Goal: Task Accomplishment & Management: Use online tool/utility

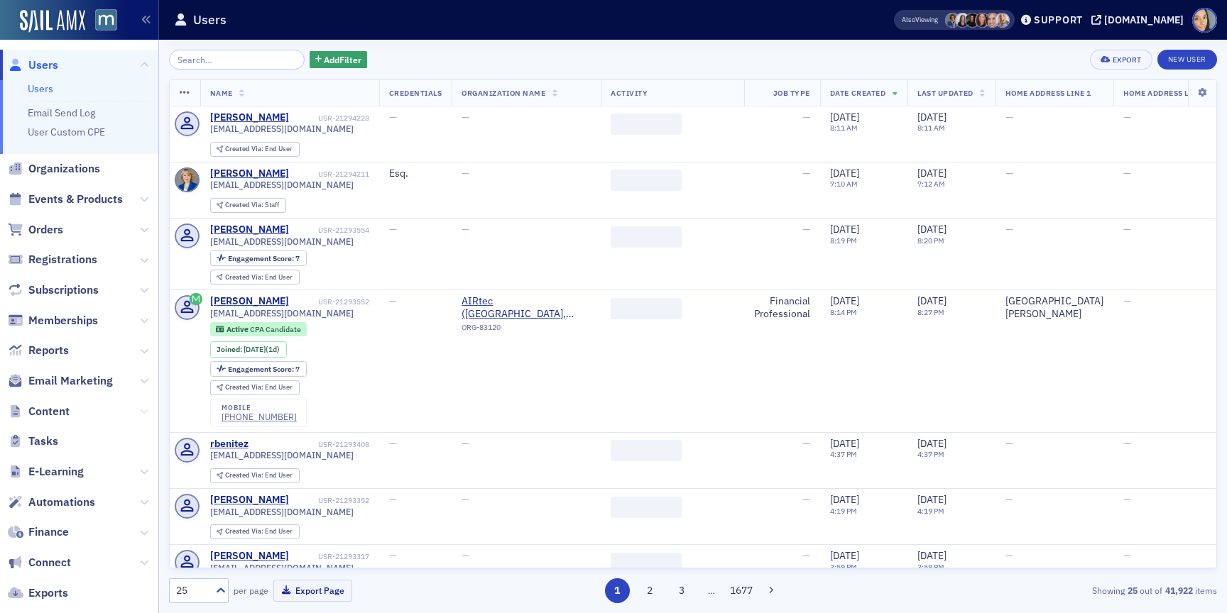
click at [142, 410] on icon at bounding box center [144, 411] width 9 height 9
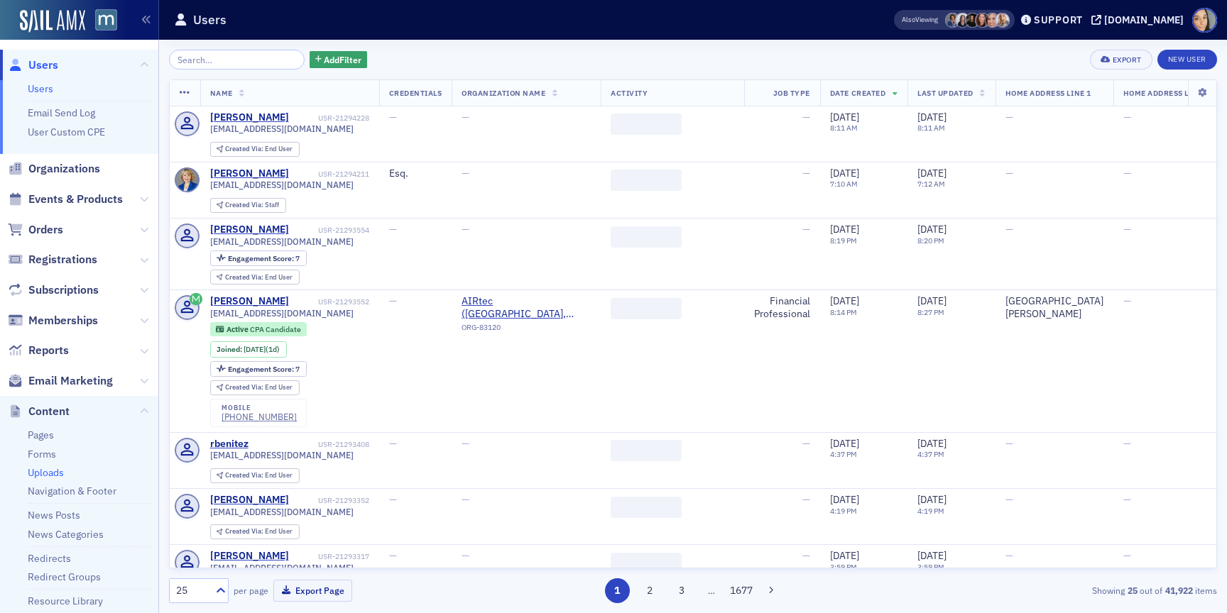
click at [43, 472] on link "Uploads" at bounding box center [46, 472] width 36 height 13
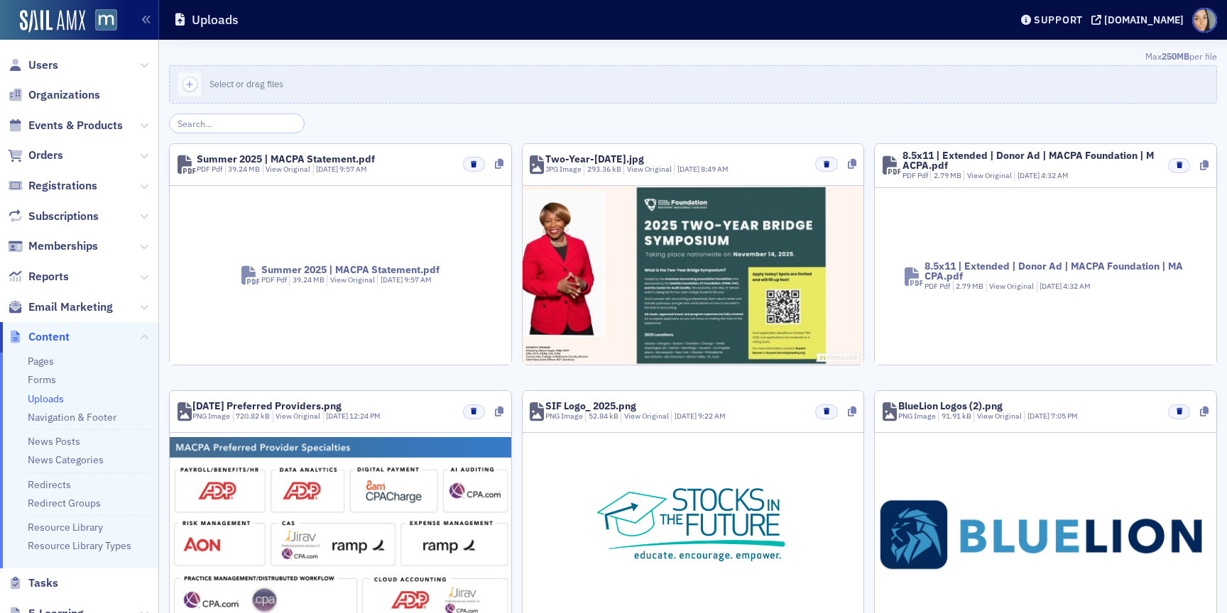
click at [407, 53] on div "Max 250MB per file" at bounding box center [693, 58] width 1048 height 16
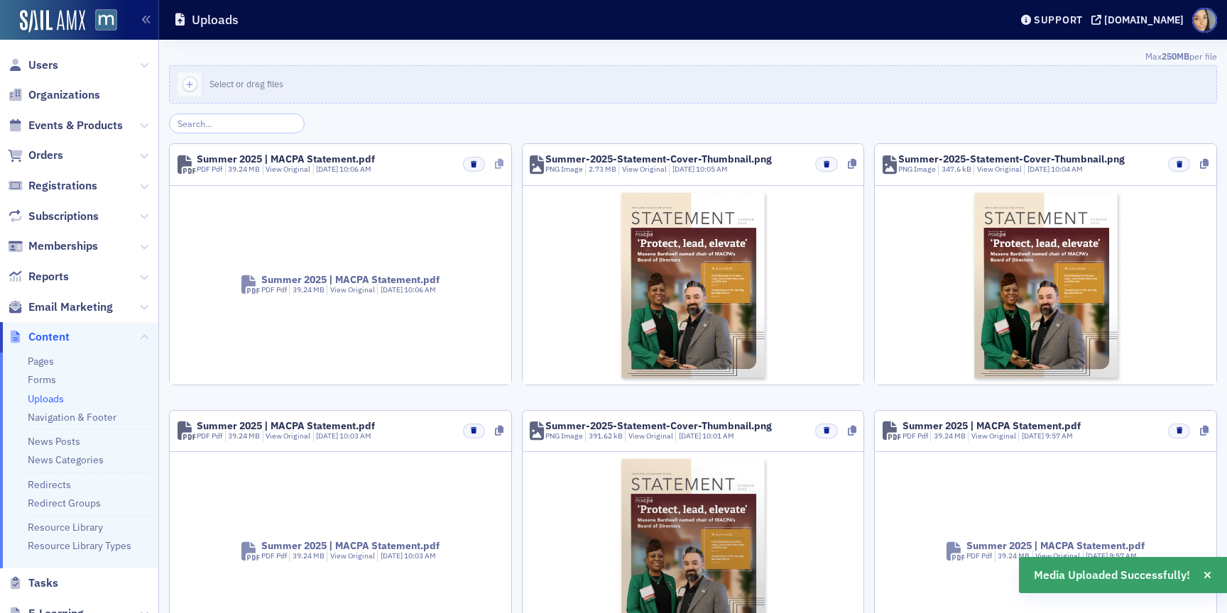
click at [497, 163] on icon at bounding box center [499, 164] width 9 height 10
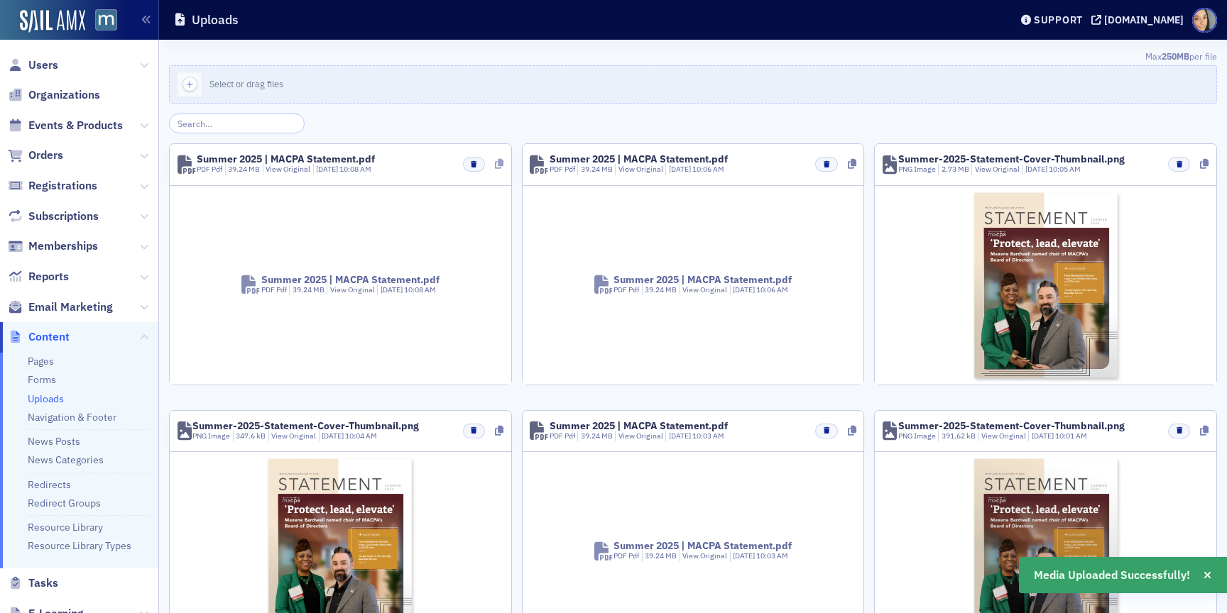
click at [496, 165] on icon at bounding box center [499, 164] width 9 height 10
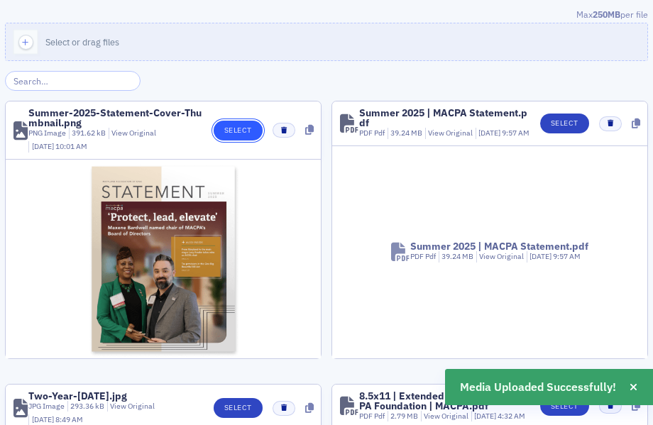
click at [241, 130] on button "Select" at bounding box center [238, 131] width 49 height 20
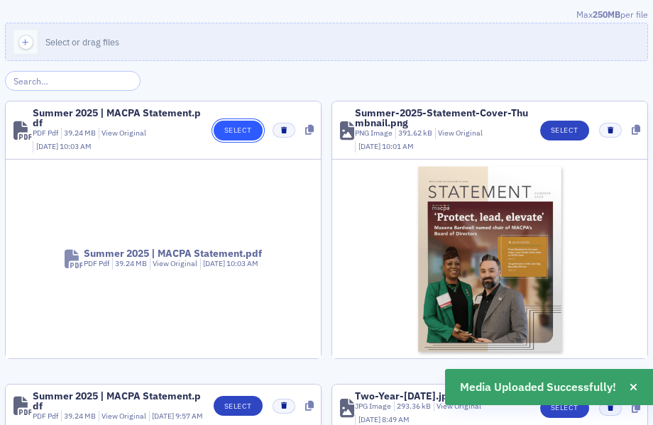
click at [243, 135] on button "Select" at bounding box center [238, 131] width 49 height 20
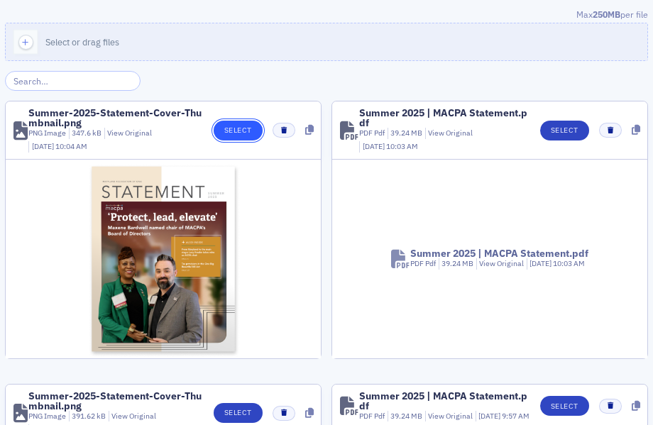
click at [224, 128] on button "Select" at bounding box center [238, 131] width 49 height 20
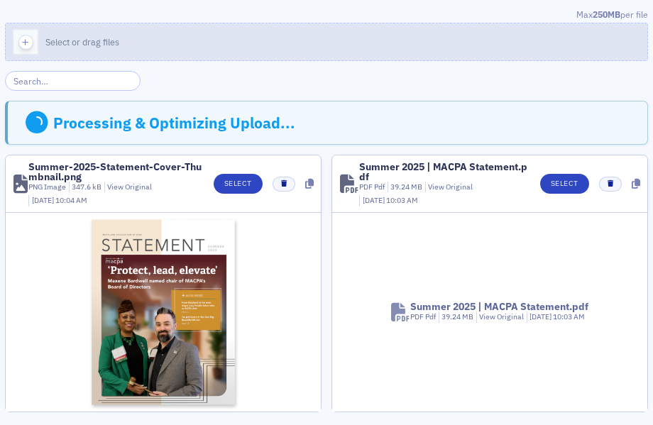
click at [241, 106] on div "Processing & Optimizing Upload..." at bounding box center [326, 123] width 643 height 44
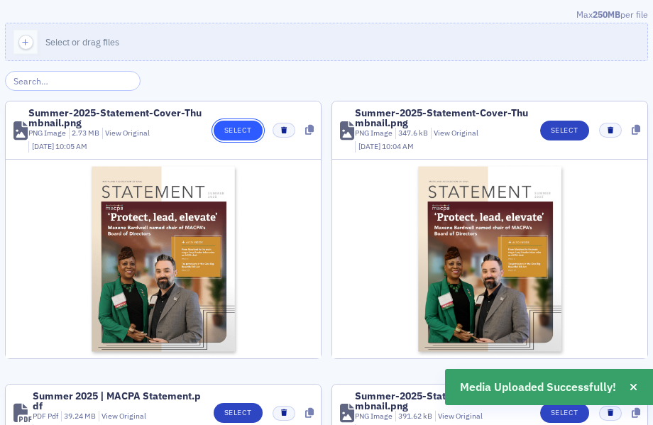
click at [243, 126] on button "Select" at bounding box center [238, 131] width 49 height 20
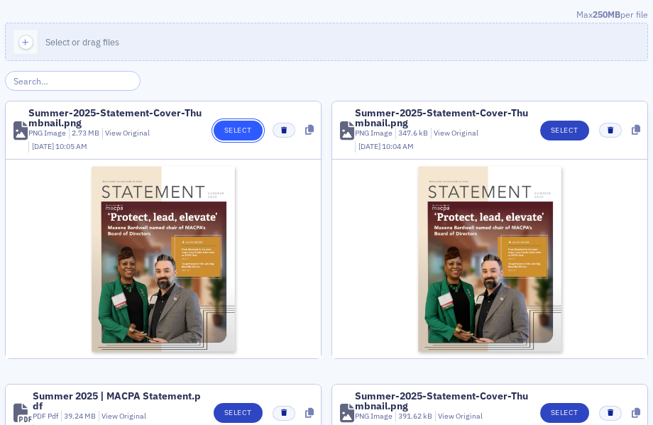
click at [237, 133] on button "Select" at bounding box center [238, 131] width 49 height 20
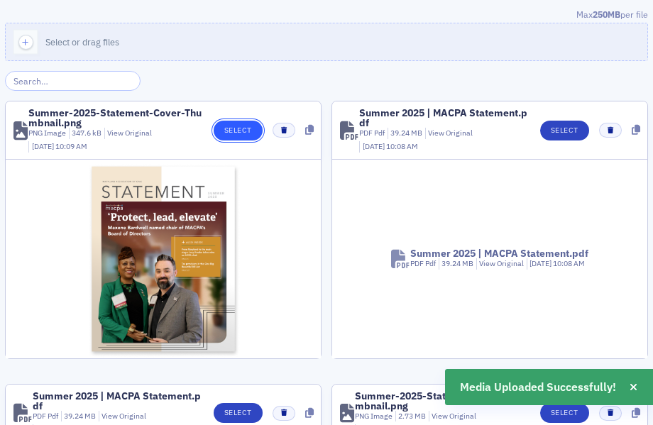
click at [241, 130] on button "Select" at bounding box center [238, 131] width 49 height 20
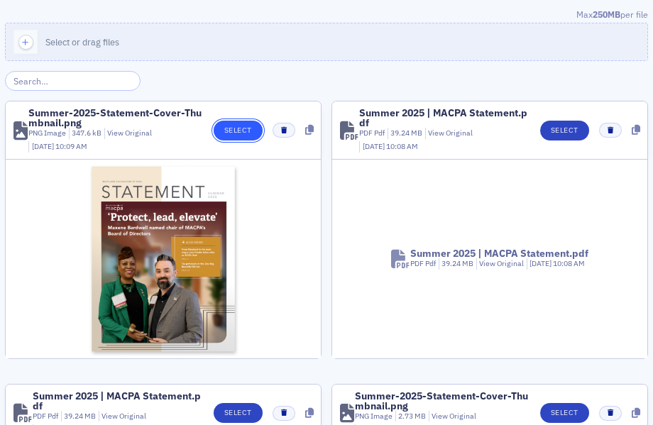
click at [234, 133] on button "Select" at bounding box center [238, 131] width 49 height 20
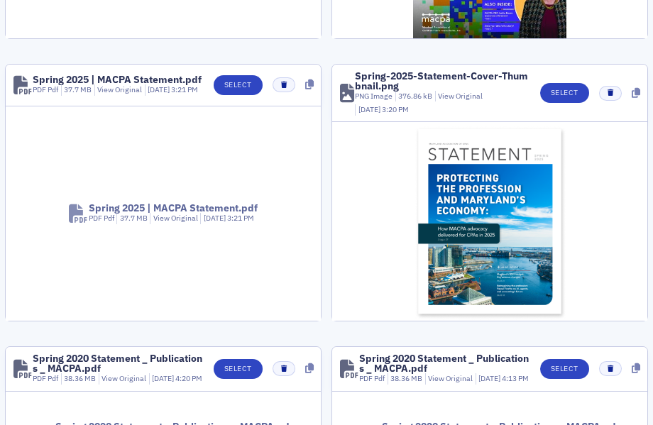
scroll to position [332, 0]
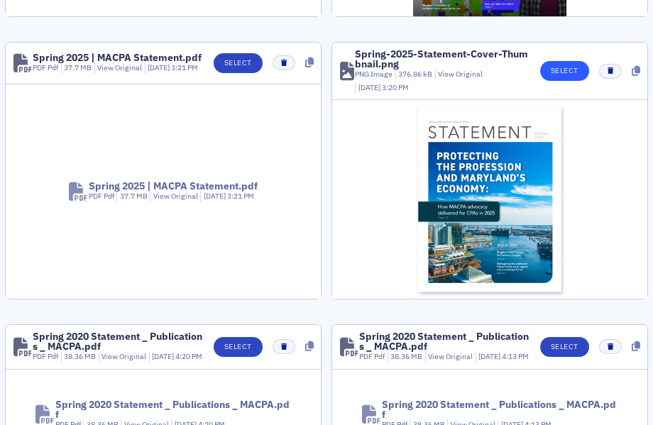
type input "Spring Statement"
click at [567, 77] on button "Select" at bounding box center [564, 71] width 49 height 20
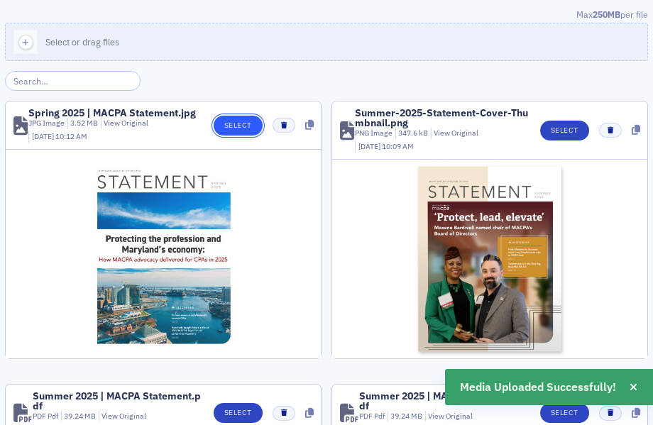
click at [237, 124] on button "Select" at bounding box center [238, 126] width 49 height 20
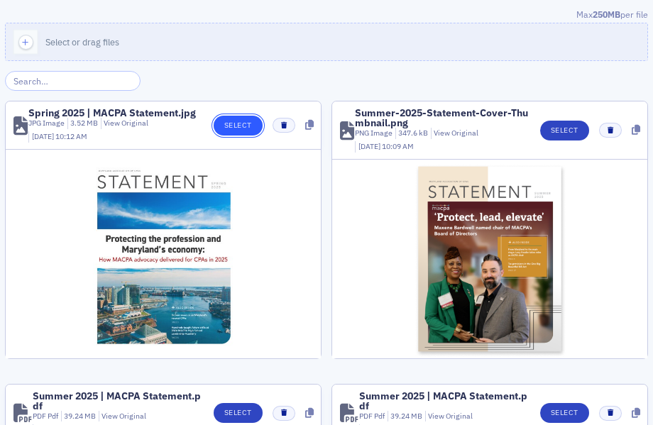
click at [226, 131] on button "Select" at bounding box center [238, 126] width 49 height 20
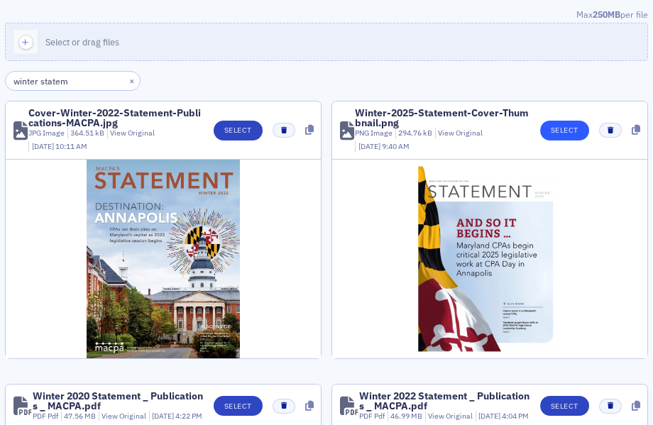
type input "winter statem"
click at [550, 124] on button "Select" at bounding box center [564, 131] width 49 height 20
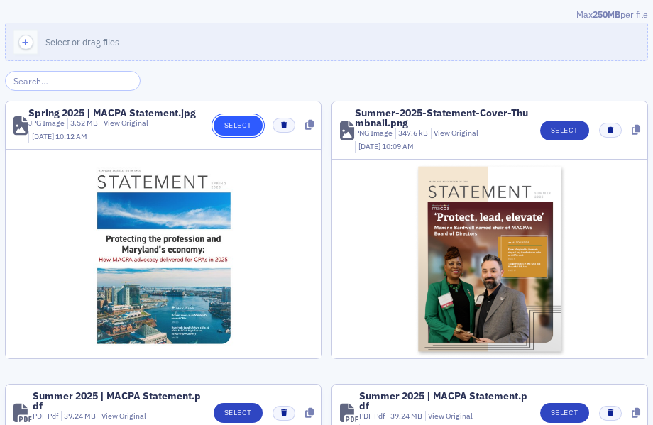
click at [232, 128] on button "Select" at bounding box center [238, 126] width 49 height 20
